Goal: Task Accomplishment & Management: Use online tool/utility

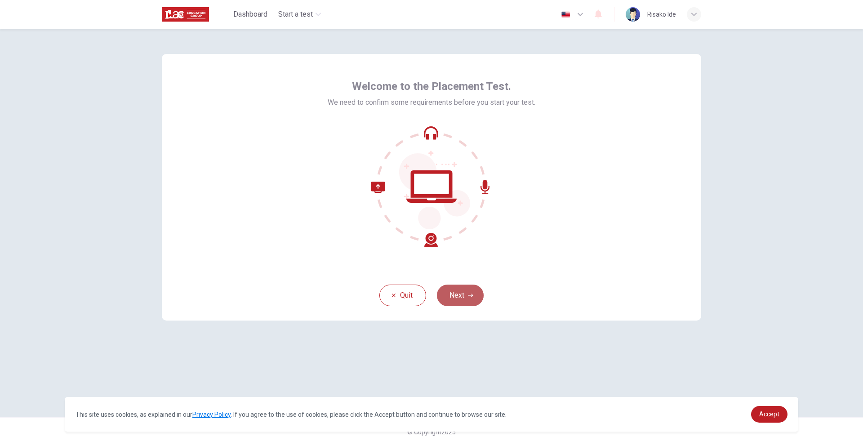
click at [449, 298] on button "Next" at bounding box center [460, 296] width 47 height 22
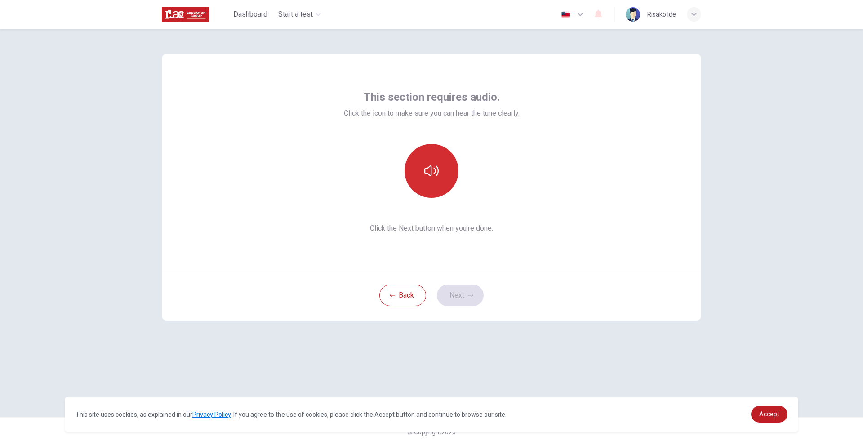
click at [422, 178] on button "button" at bounding box center [432, 171] width 54 height 54
click at [436, 162] on button "button" at bounding box center [432, 171] width 54 height 54
click at [578, 164] on div "This section requires audio. Click the icon to make sure you can hear the tune …" at bounding box center [431, 162] width 539 height 216
click at [470, 293] on icon "button" at bounding box center [470, 295] width 5 height 5
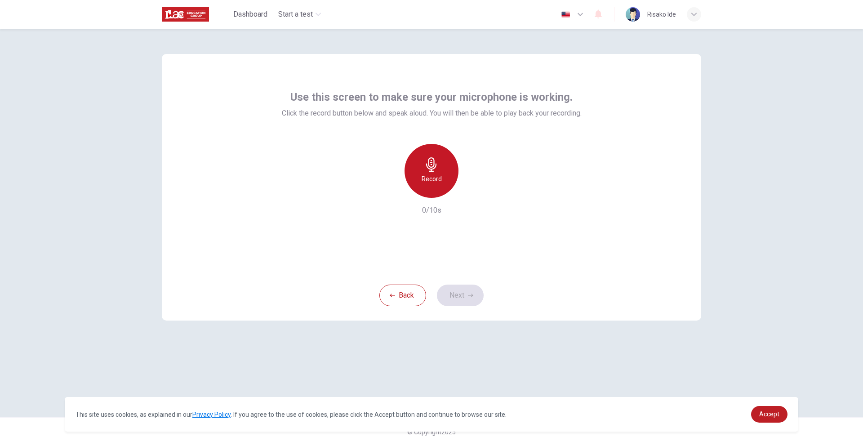
click at [422, 180] on h6 "Record" at bounding box center [432, 178] width 20 height 11
click at [431, 180] on h6 "Stop" at bounding box center [431, 178] width 13 height 11
click at [452, 287] on button "Next" at bounding box center [460, 296] width 47 height 22
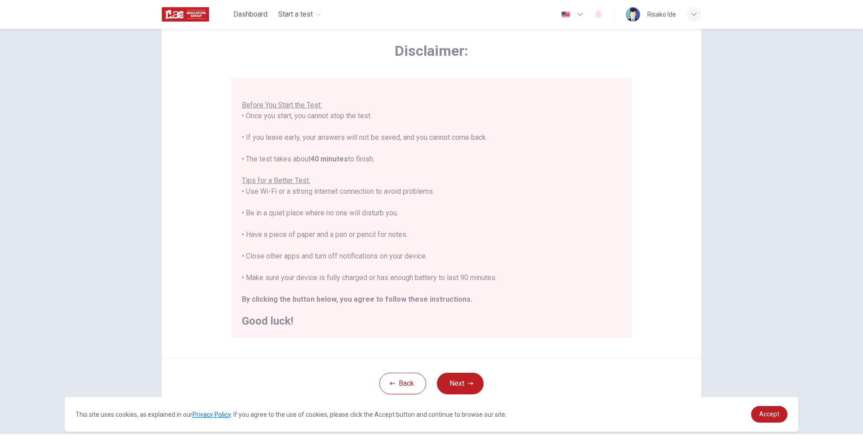
scroll to position [54, 0]
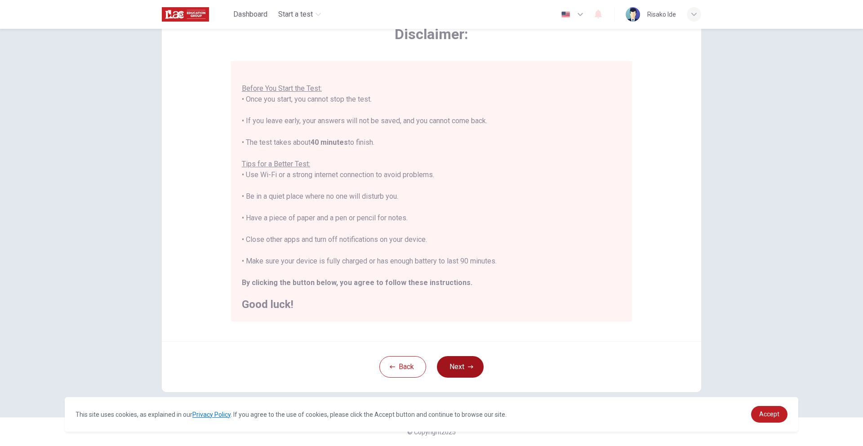
click at [454, 367] on button "Next" at bounding box center [460, 367] width 47 height 22
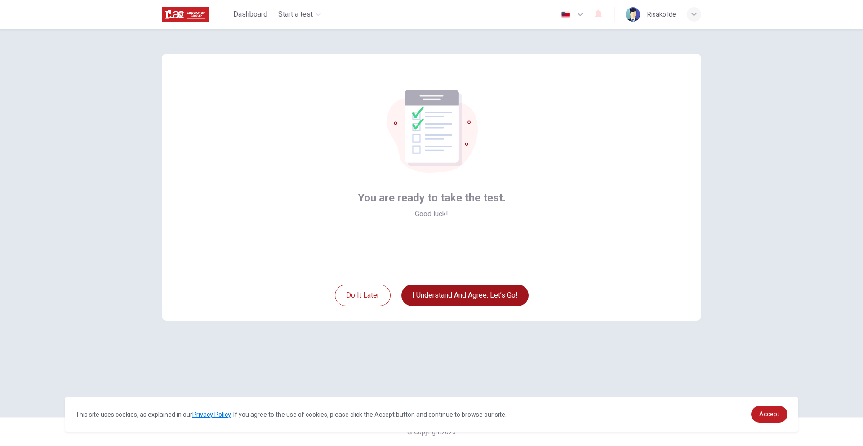
scroll to position [0, 0]
